Goal: Transaction & Acquisition: Purchase product/service

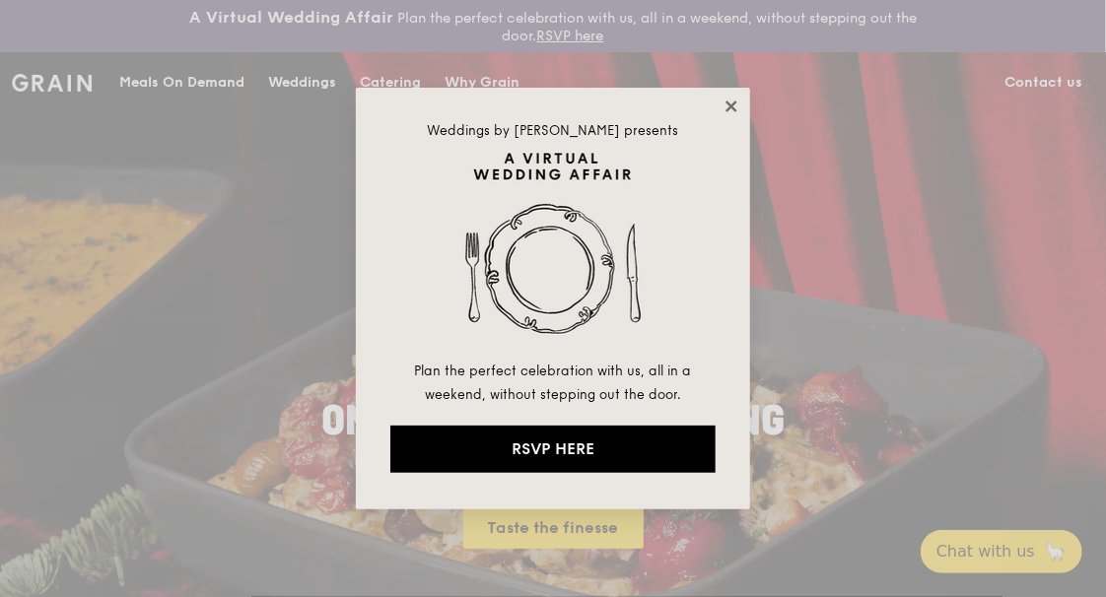
click at [730, 105] on icon at bounding box center [731, 106] width 11 height 11
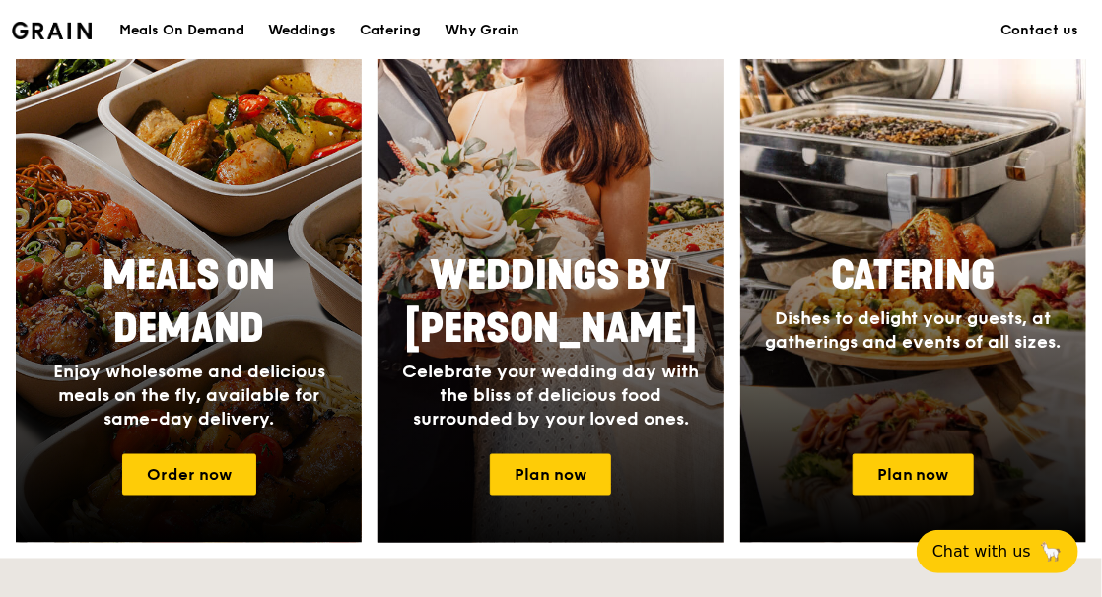
scroll to position [986, 0]
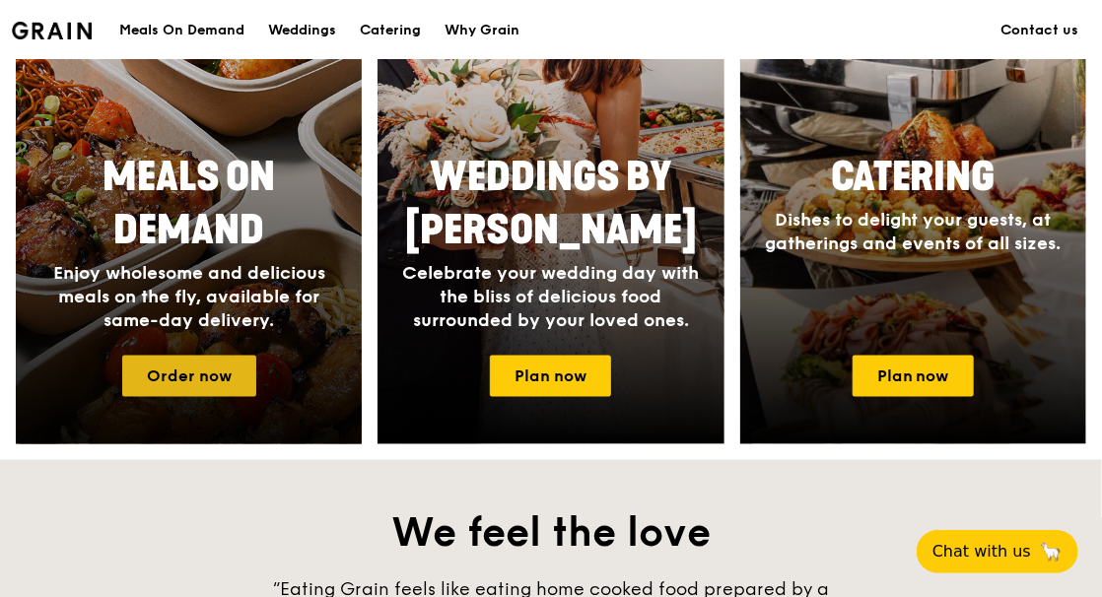
click at [193, 380] on link "Order now" at bounding box center [189, 376] width 134 height 41
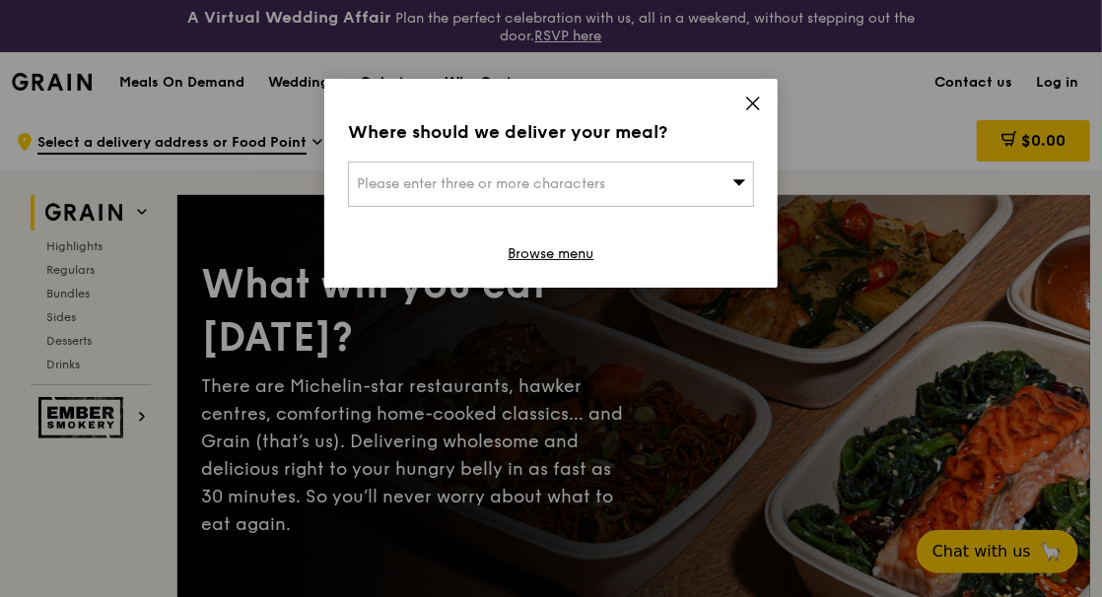
click at [535, 184] on span "Please enter three or more characters" at bounding box center [481, 183] width 248 height 17
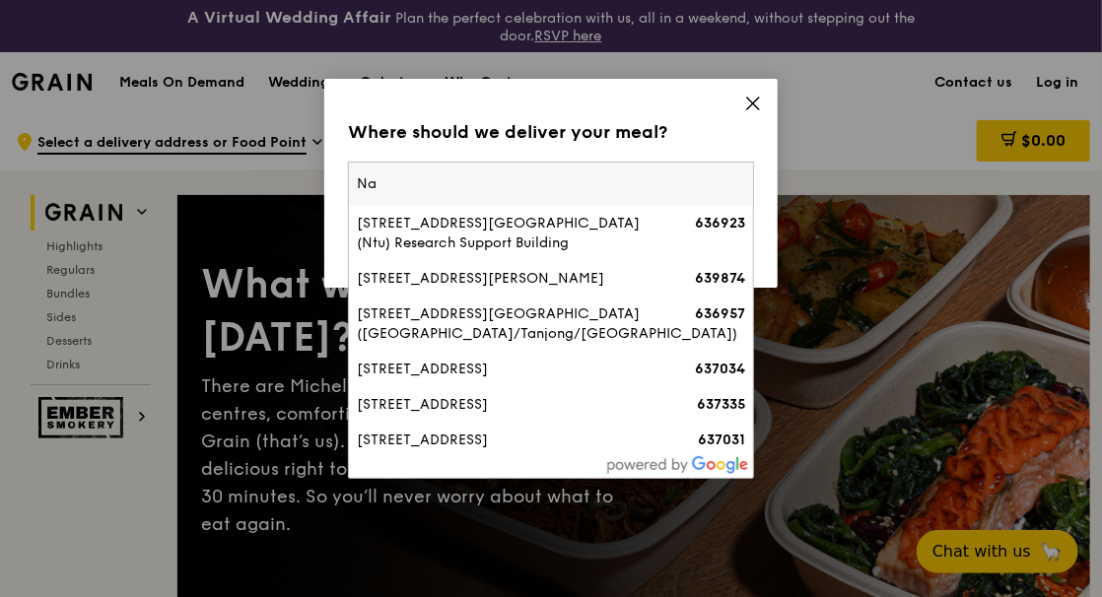
type input "N"
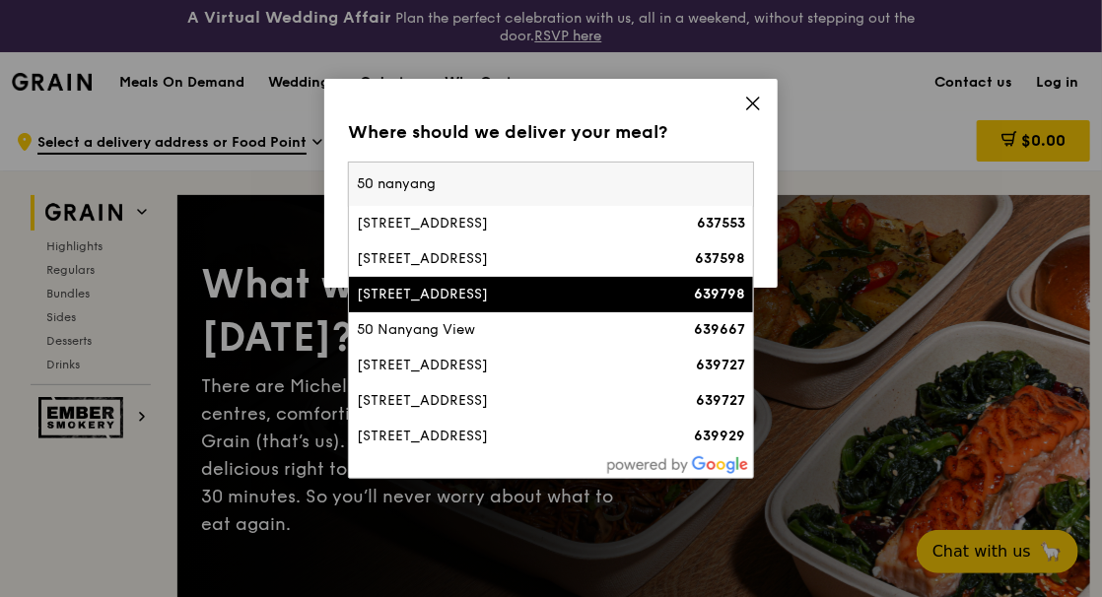
type input "50 nanyang"
click at [461, 289] on div "[STREET_ADDRESS]" at bounding box center [503, 295] width 292 height 20
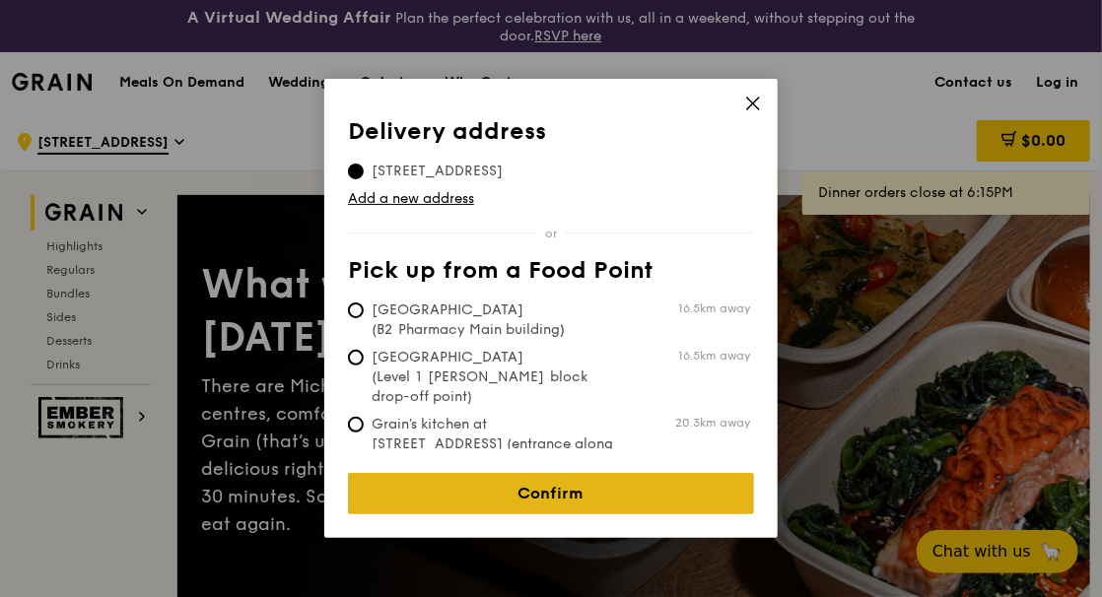
click at [554, 477] on link "Confirm" at bounding box center [551, 493] width 406 height 41
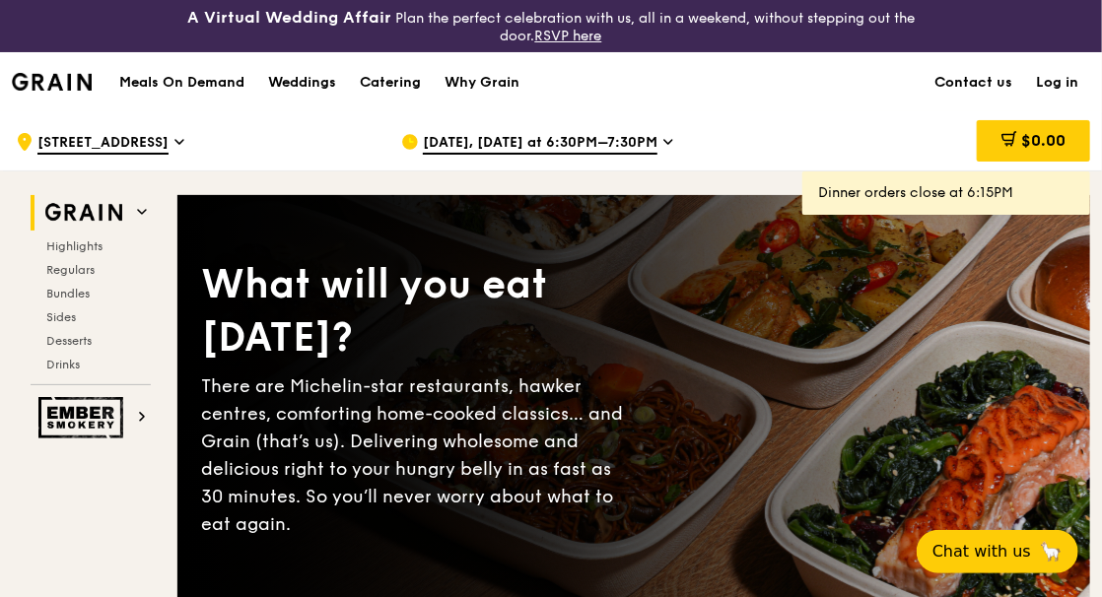
click at [664, 139] on icon at bounding box center [669, 142] width 10 height 18
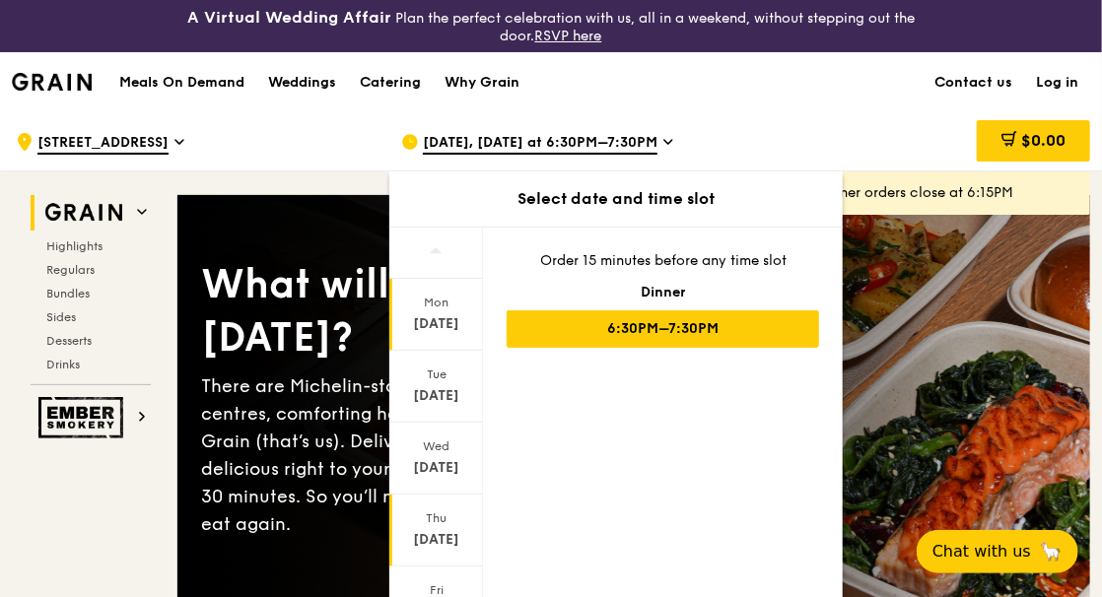
click at [450, 531] on div "[DATE]" at bounding box center [436, 540] width 88 height 20
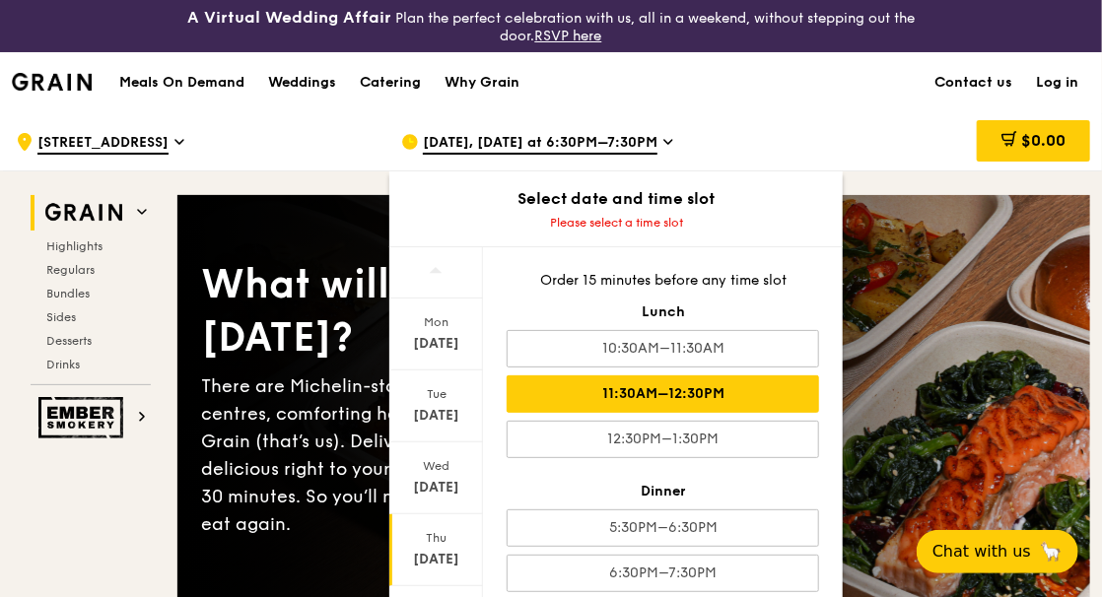
click at [601, 395] on div "11:30AM–12:30PM" at bounding box center [663, 394] width 313 height 37
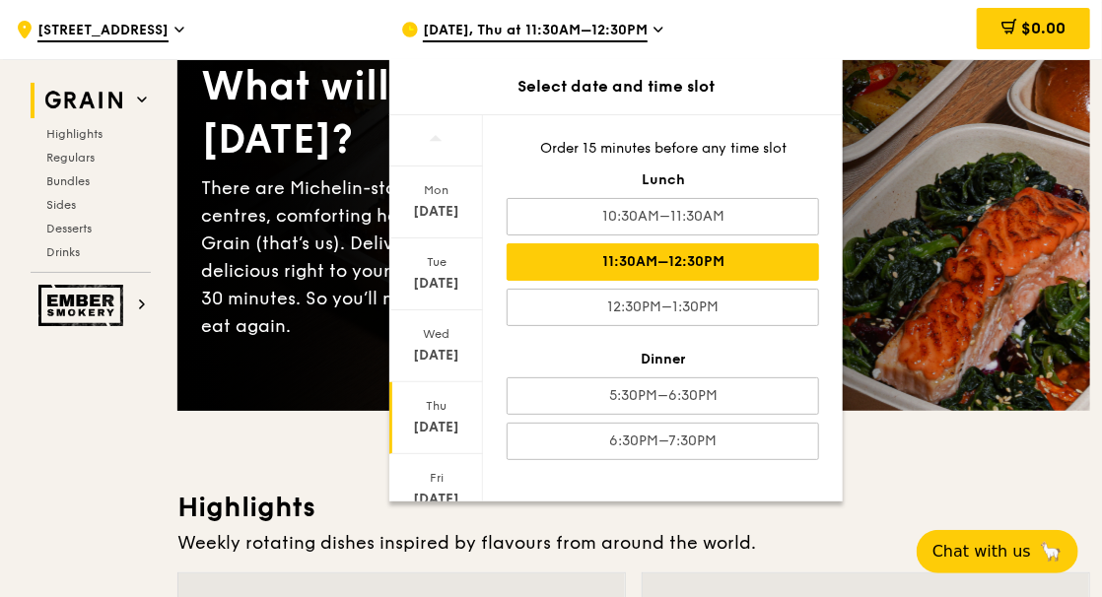
scroll to position [99, 0]
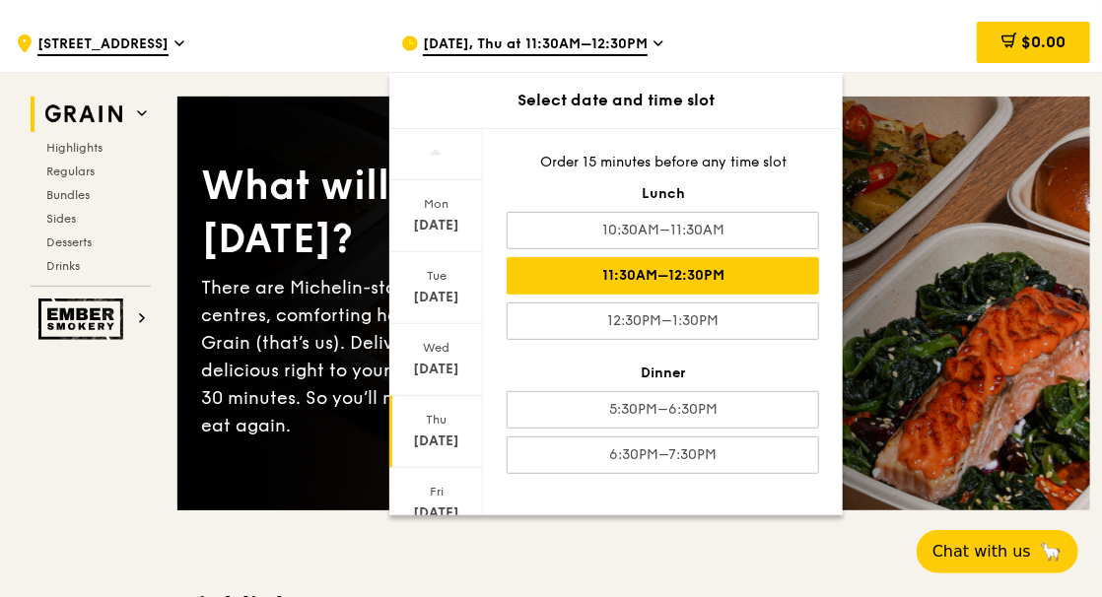
click at [660, 41] on icon at bounding box center [659, 43] width 8 height 4
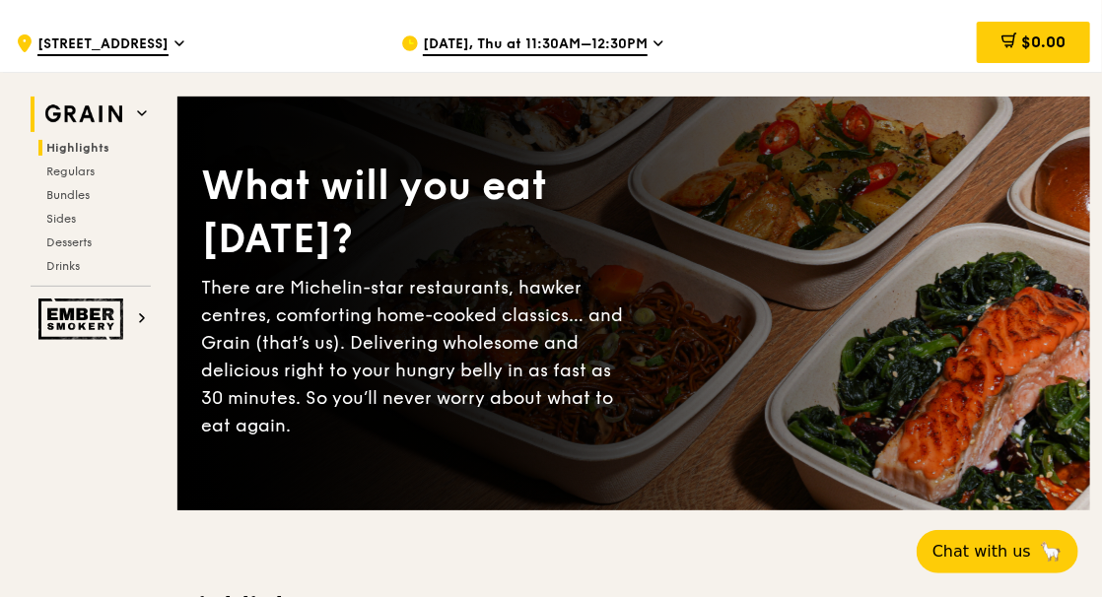
click at [95, 149] on span "Highlights" at bounding box center [77, 148] width 63 height 14
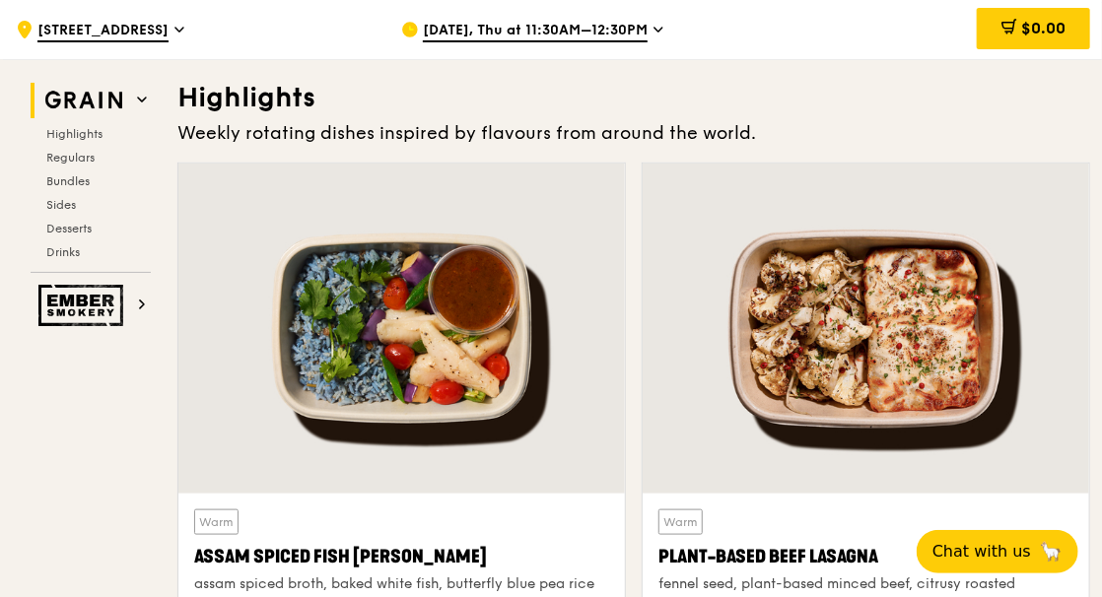
scroll to position [607, 0]
click at [1095, 273] on div "Warm Plant-Based Beef Lasagna fennel seed, plant-based minced beef, citrusy roa…" at bounding box center [866, 456] width 464 height 587
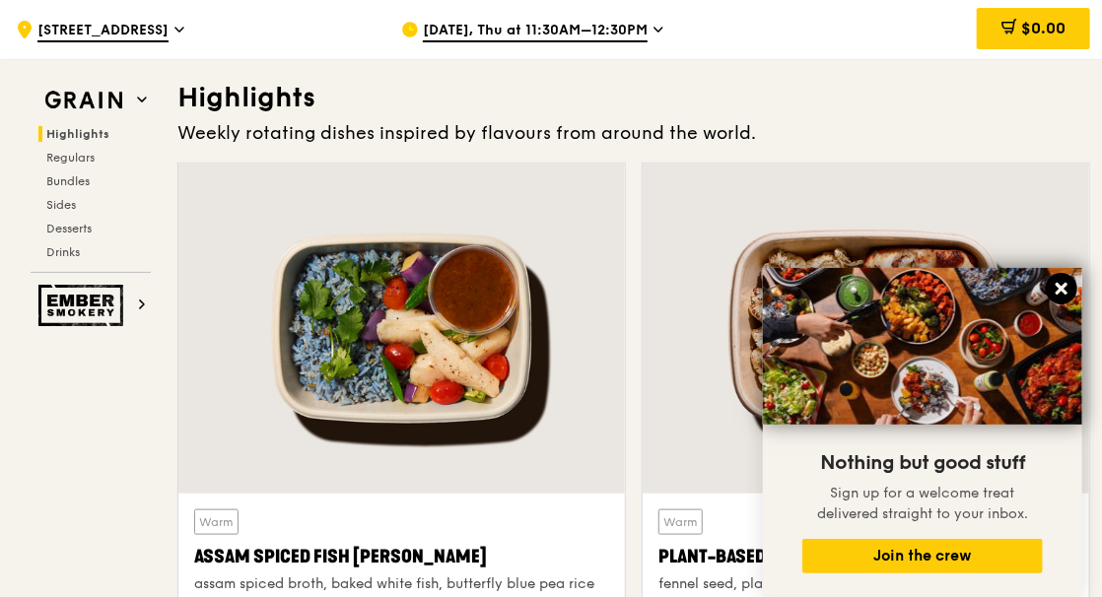
click at [1057, 289] on icon at bounding box center [1062, 289] width 18 height 18
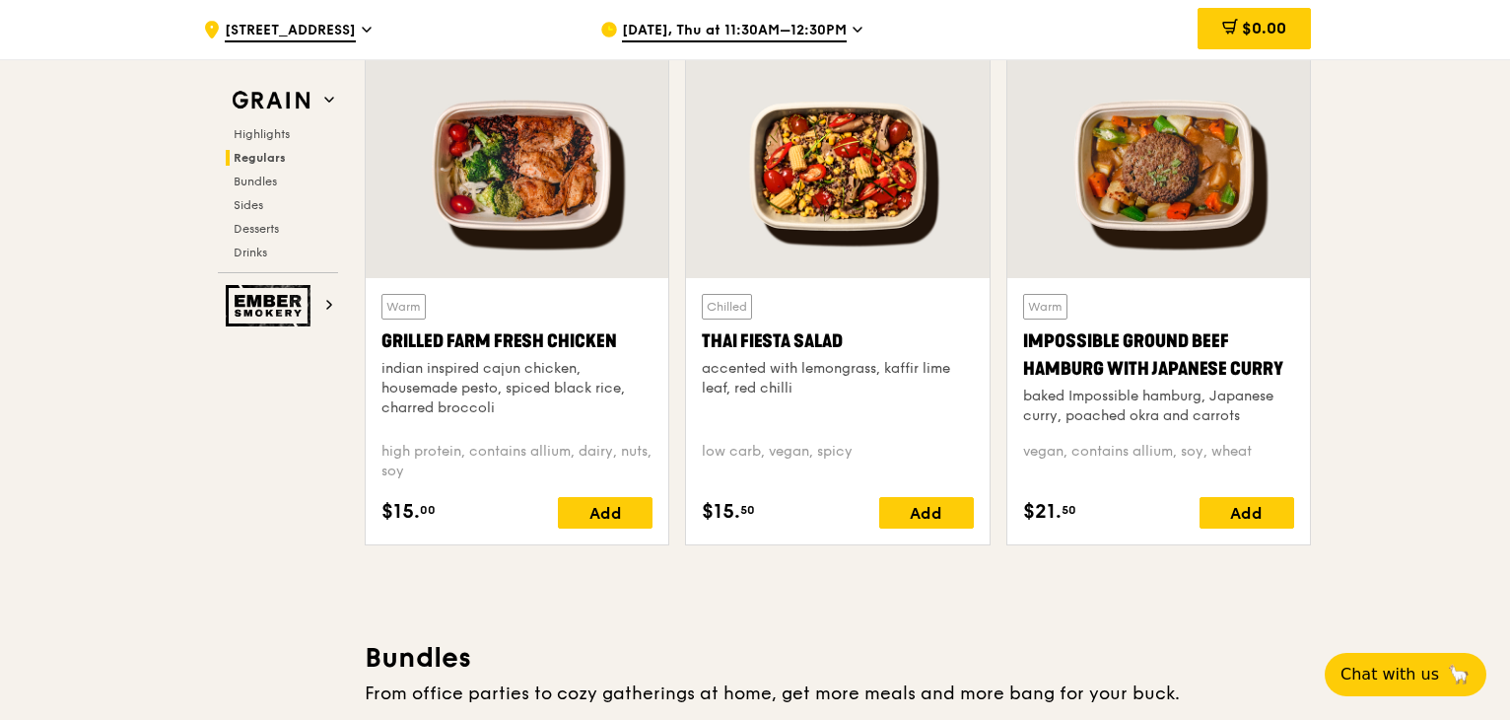
scroll to position [2531, 0]
